Goal: Navigation & Orientation: Find specific page/section

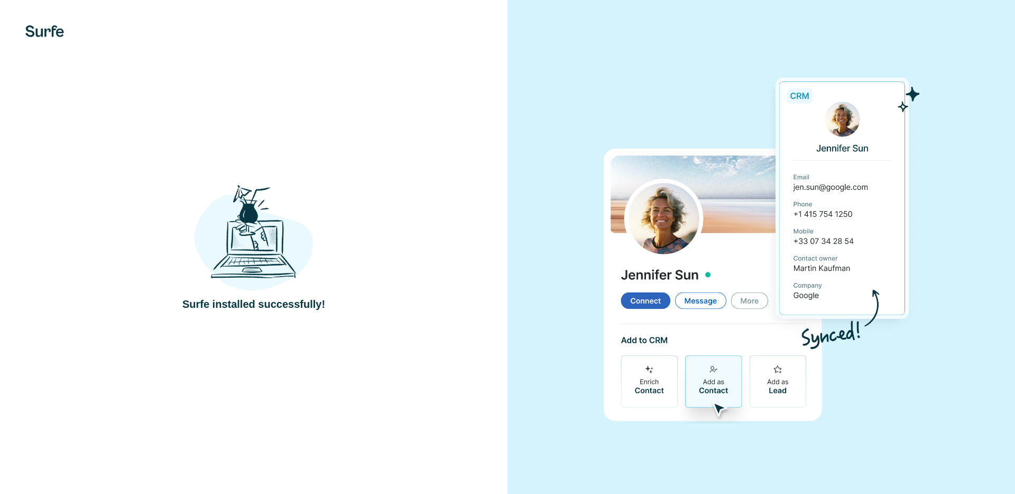
click at [351, 281] on div "Surfe installed successfully!" at bounding box center [253, 247] width 465 height 130
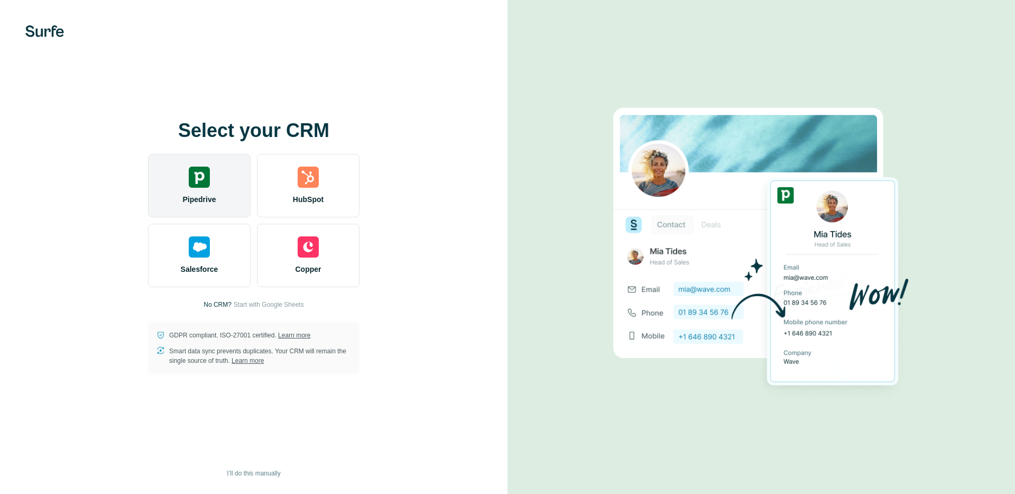
click at [205, 173] on img at bounding box center [199, 177] width 21 height 21
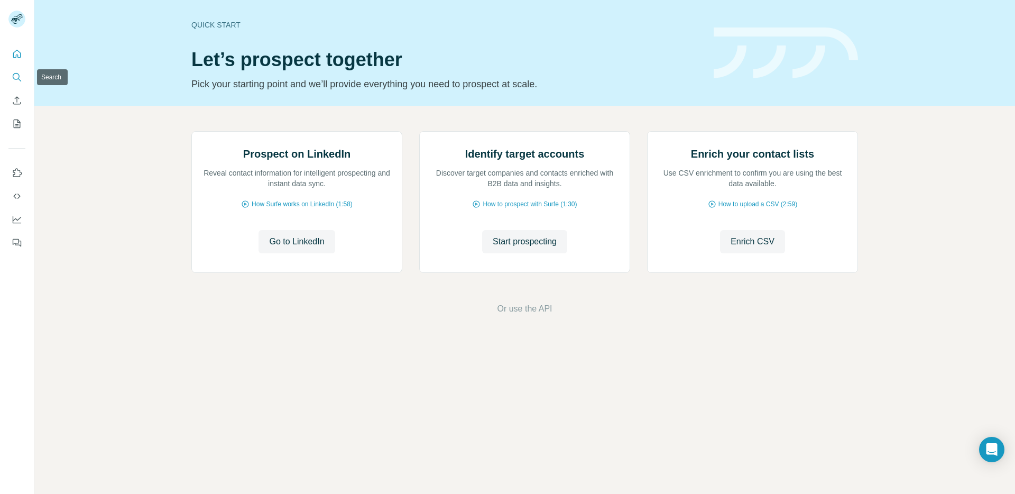
click at [16, 78] on icon "Search" at bounding box center [17, 77] width 11 height 11
